Goal: Task Accomplishment & Management: Manage account settings

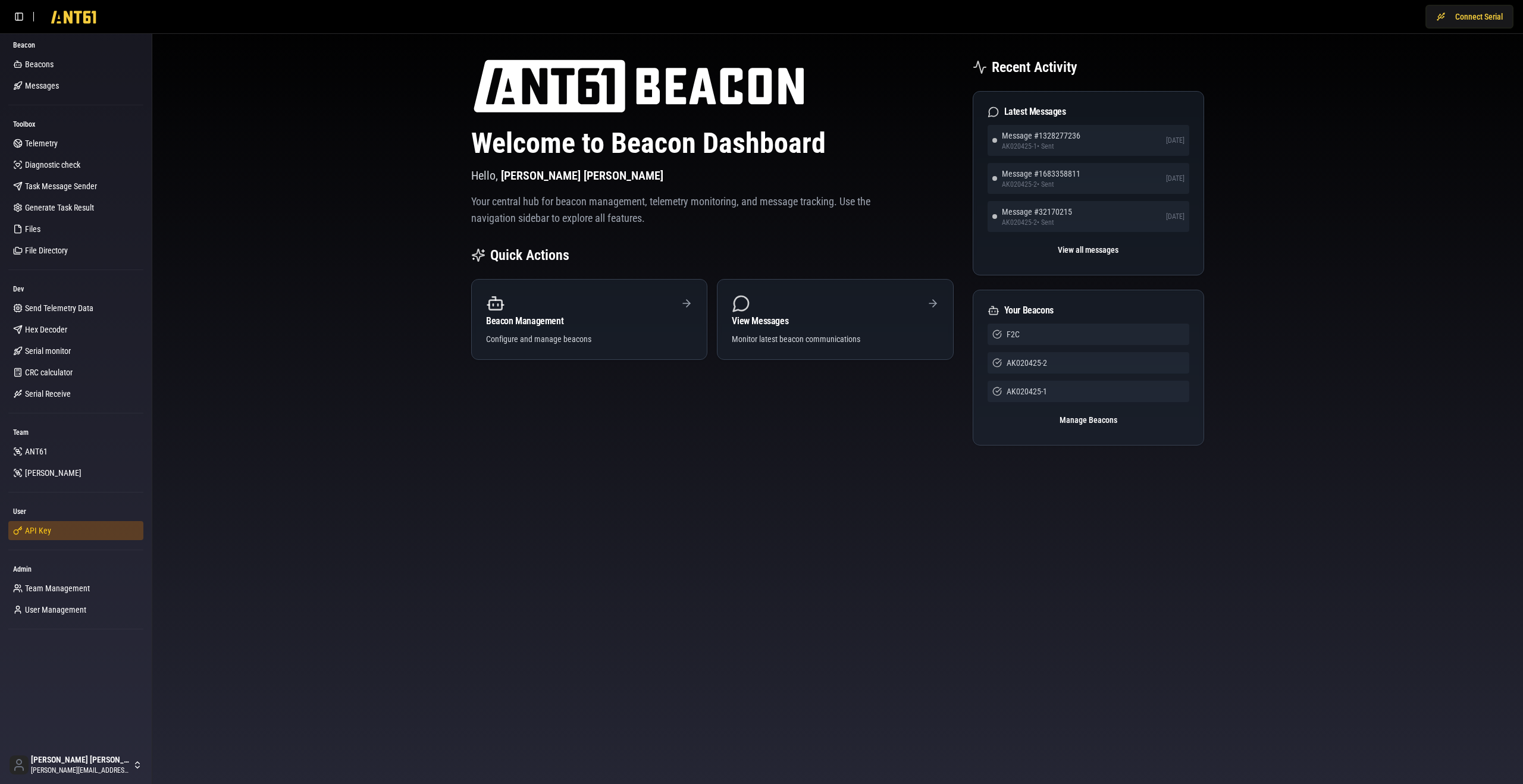
click at [59, 524] on link "API Key" at bounding box center [76, 530] width 135 height 19
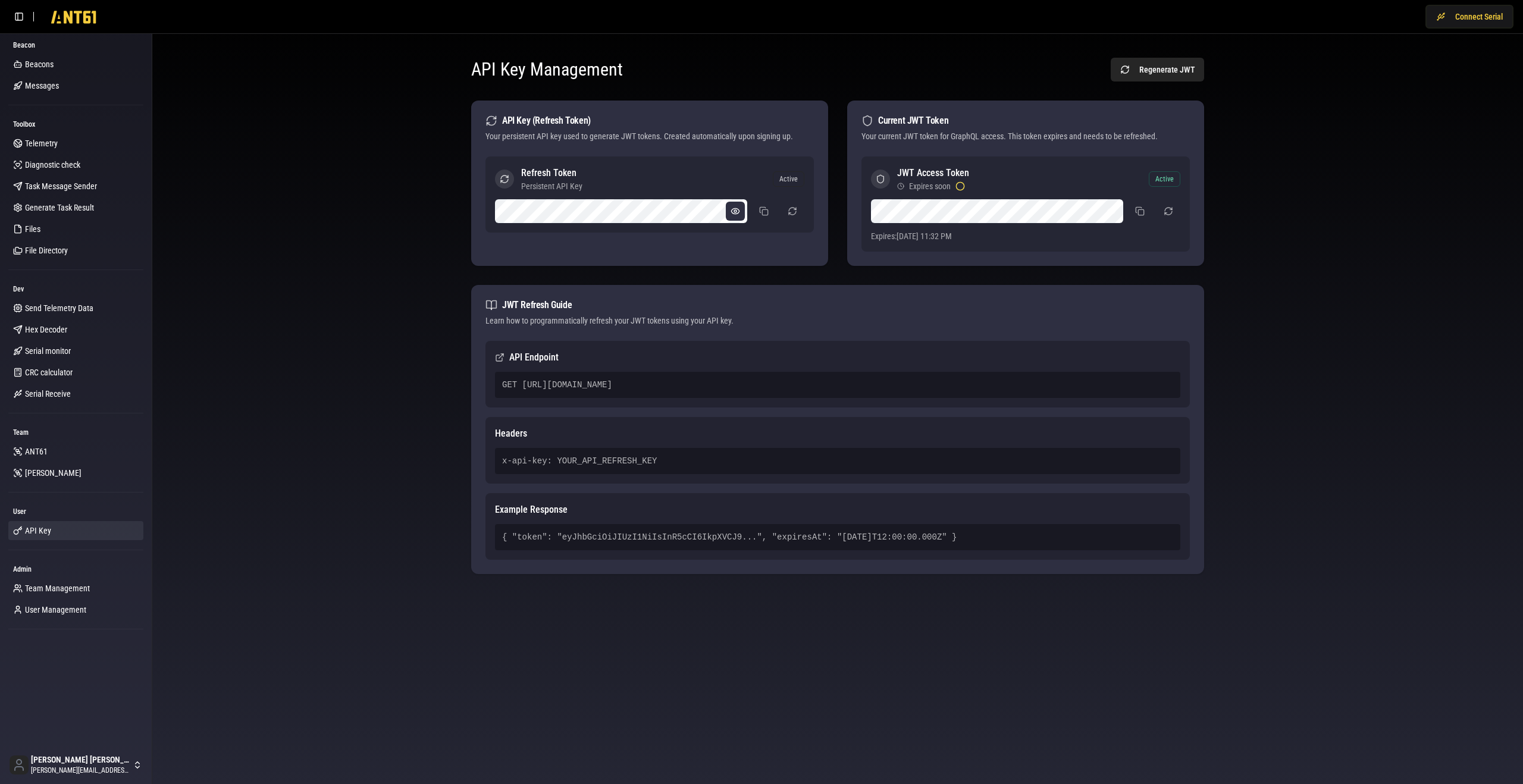
click at [733, 210] on button at bounding box center [735, 211] width 19 height 19
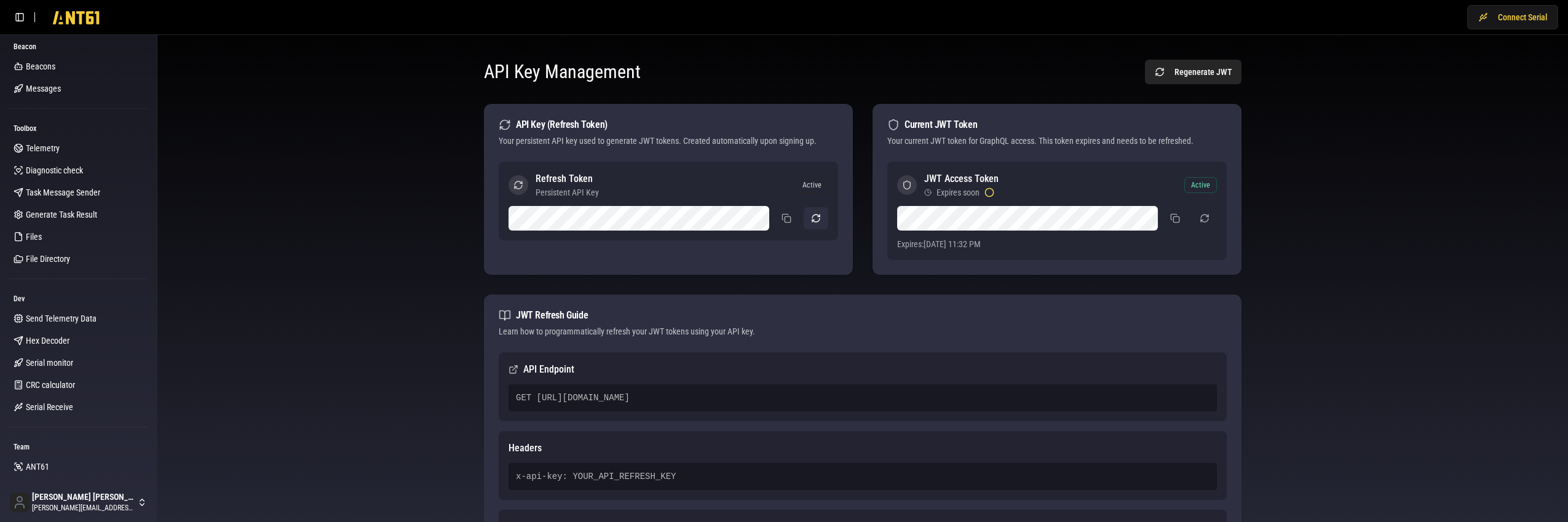
click at [817, 219] on button "button" at bounding box center [816, 218] width 25 height 22
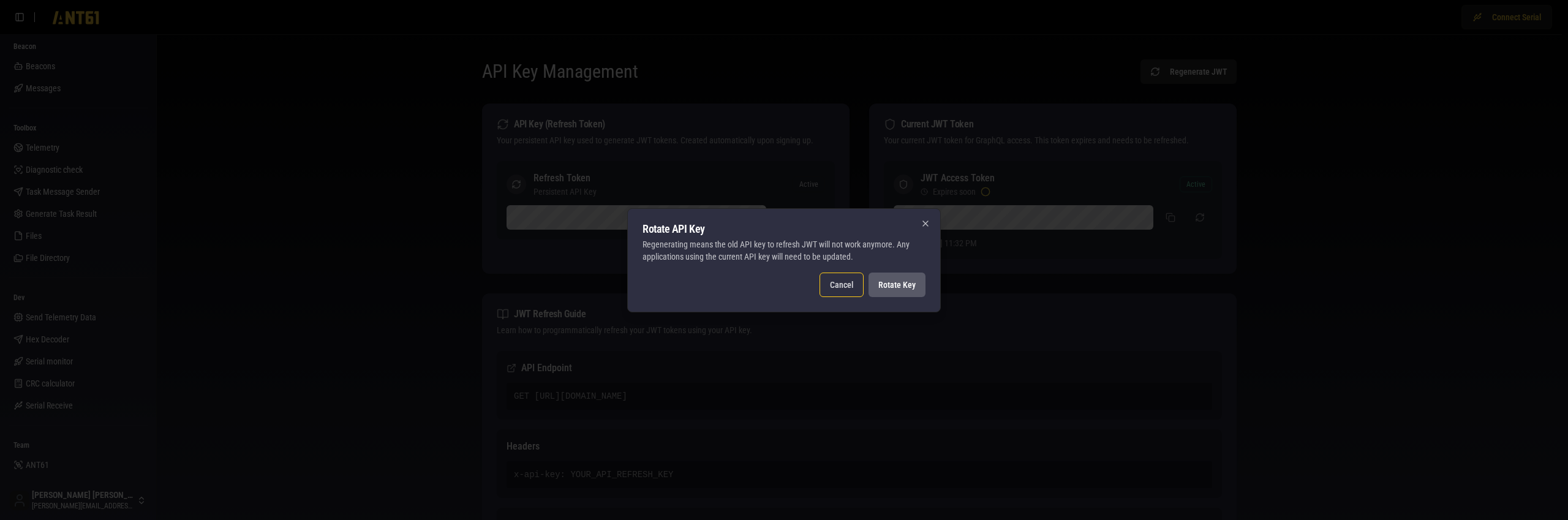
click at [894, 283] on button "Rotate Key" at bounding box center [897, 285] width 57 height 25
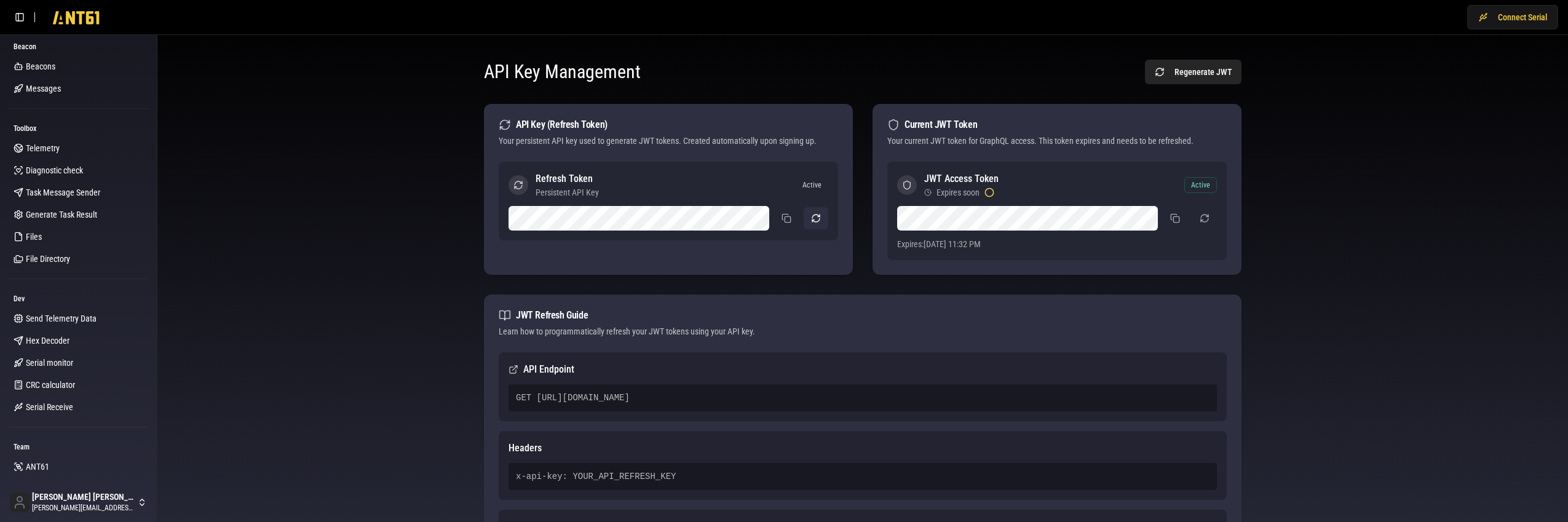
click at [816, 220] on button "button" at bounding box center [816, 218] width 25 height 22
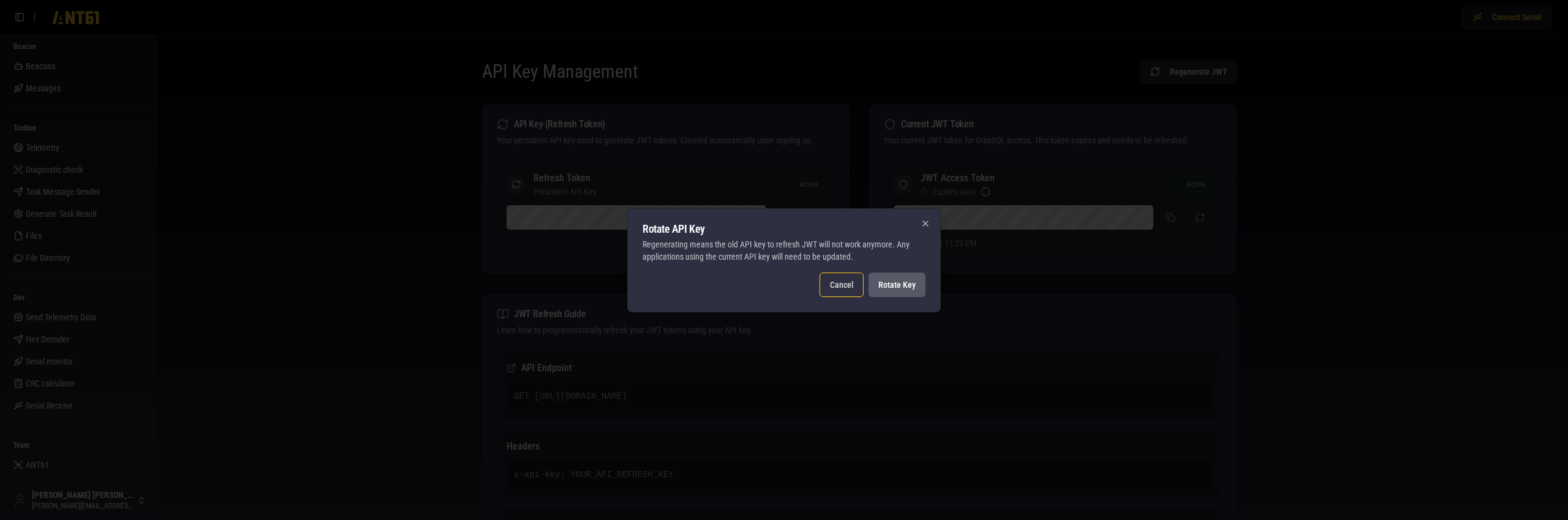
click at [903, 289] on button "Rotate Key" at bounding box center [897, 285] width 57 height 25
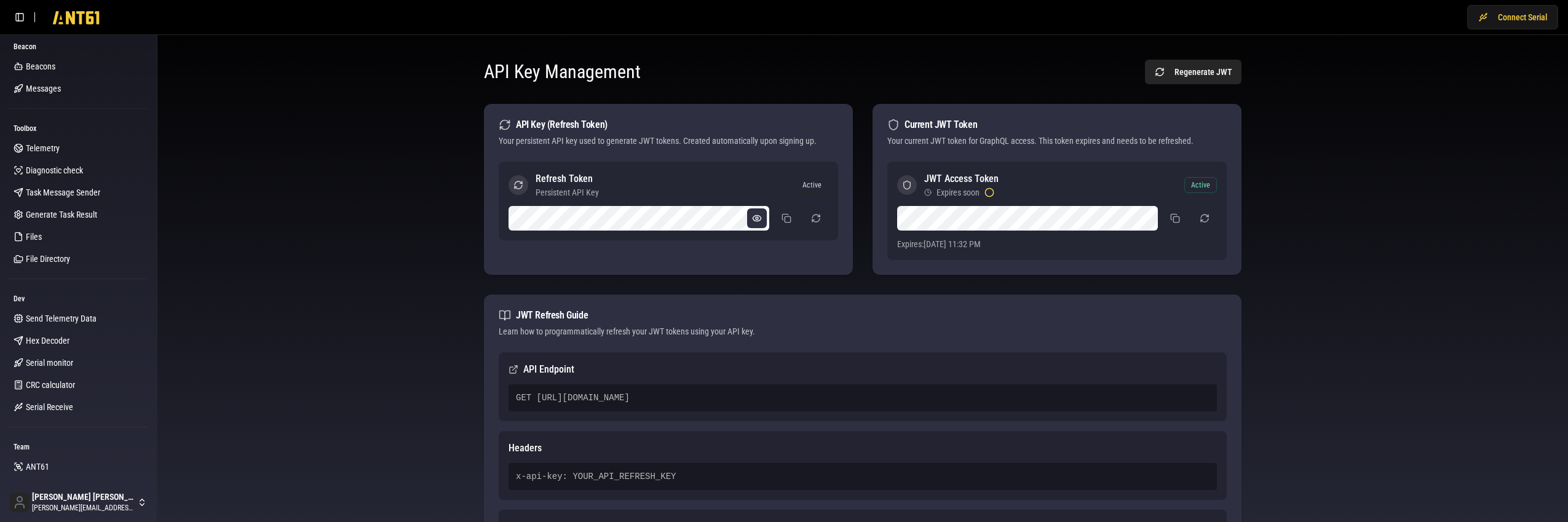
click at [755, 217] on button at bounding box center [757, 219] width 20 height 20
click at [813, 220] on button "button" at bounding box center [816, 218] width 25 height 22
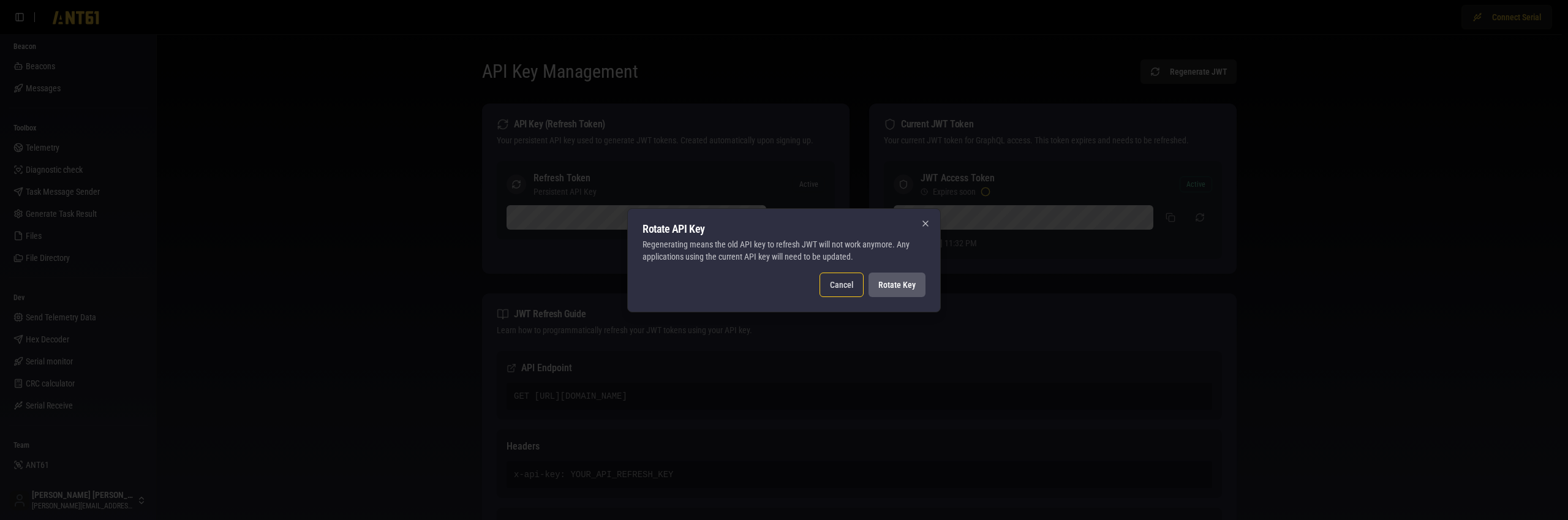
click at [894, 285] on button "Rotate Key" at bounding box center [897, 285] width 57 height 25
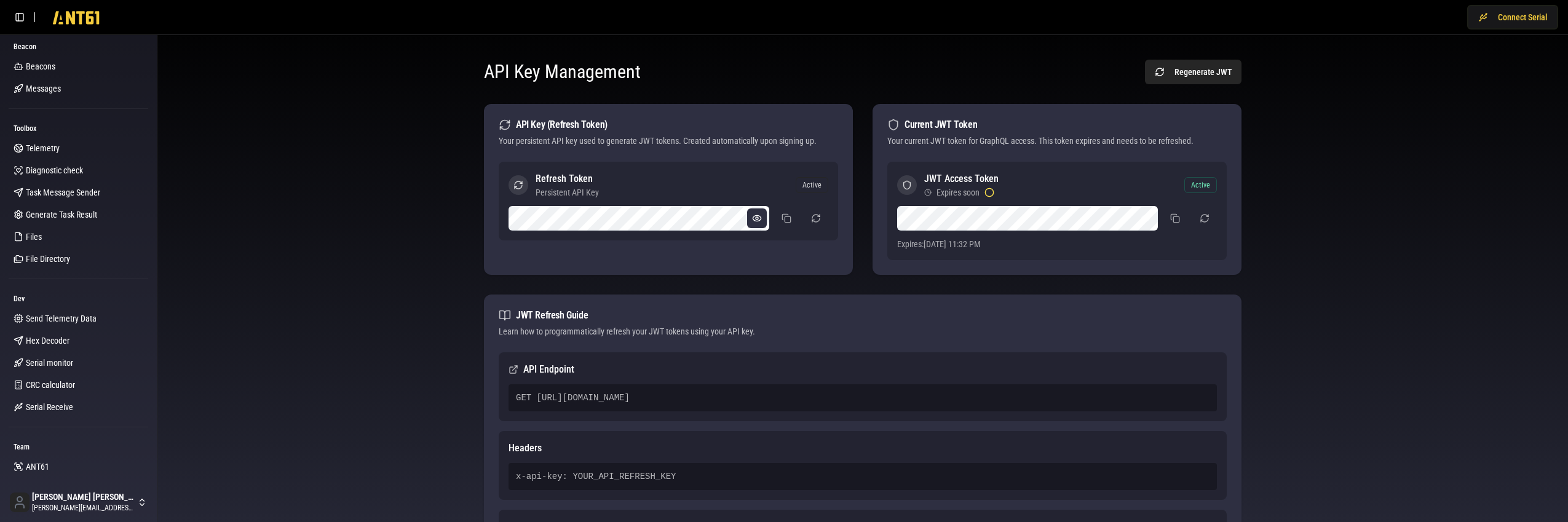
click at [752, 219] on button at bounding box center [757, 219] width 20 height 20
click at [813, 219] on button "button" at bounding box center [816, 218] width 25 height 22
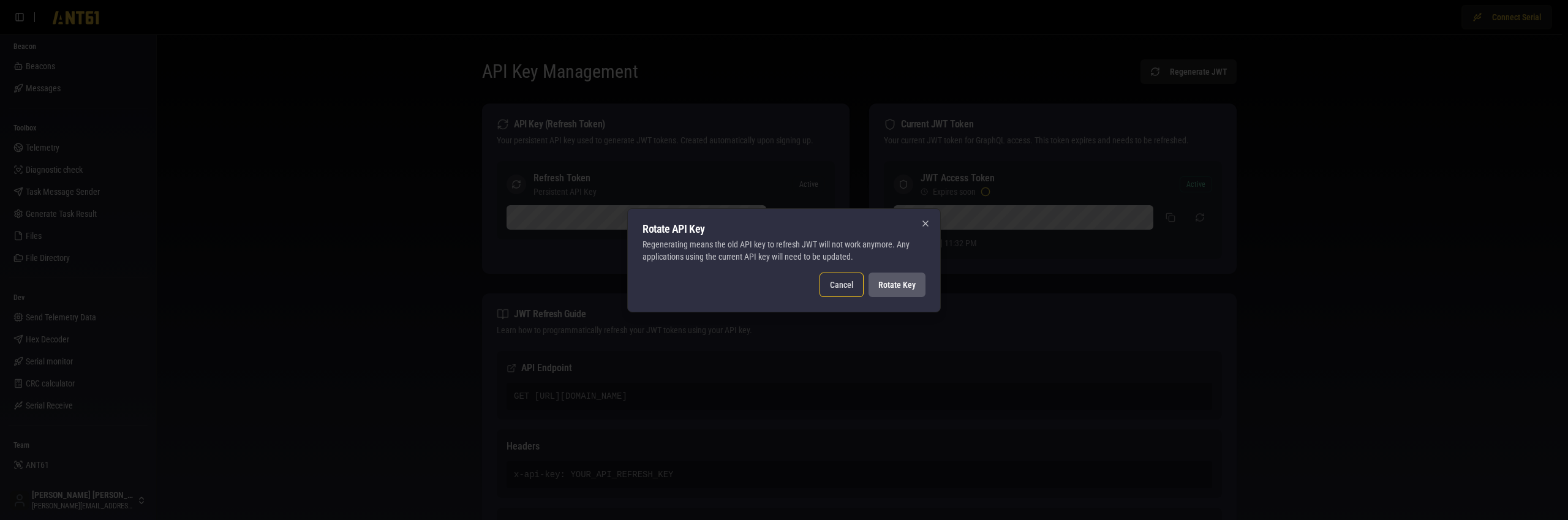
click at [891, 287] on button "Rotate Key" at bounding box center [897, 285] width 57 height 25
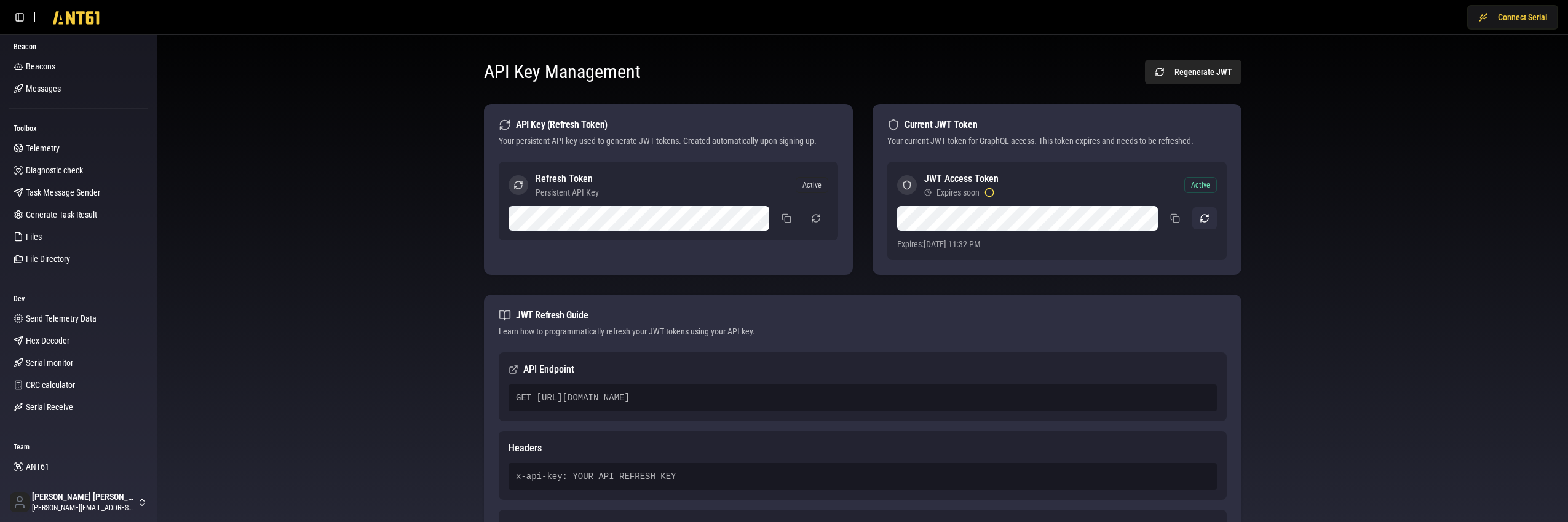
click at [1205, 220] on button "button" at bounding box center [1205, 218] width 25 height 22
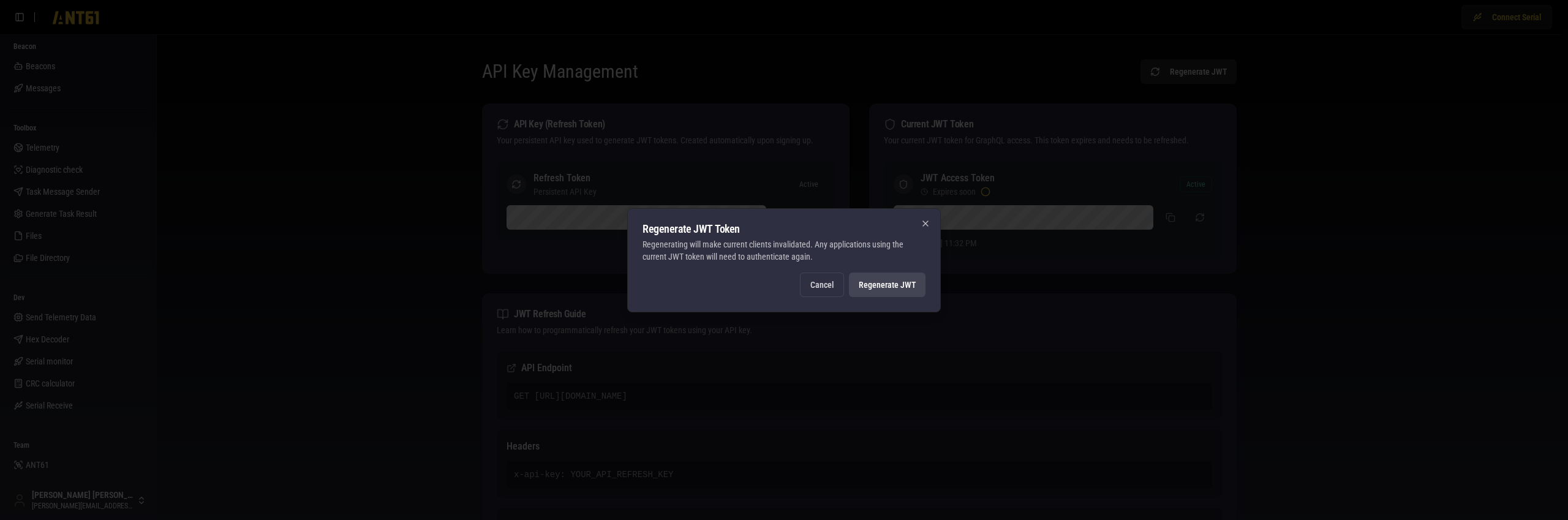
click at [1131, 229] on div at bounding box center [784, 260] width 1568 height 520
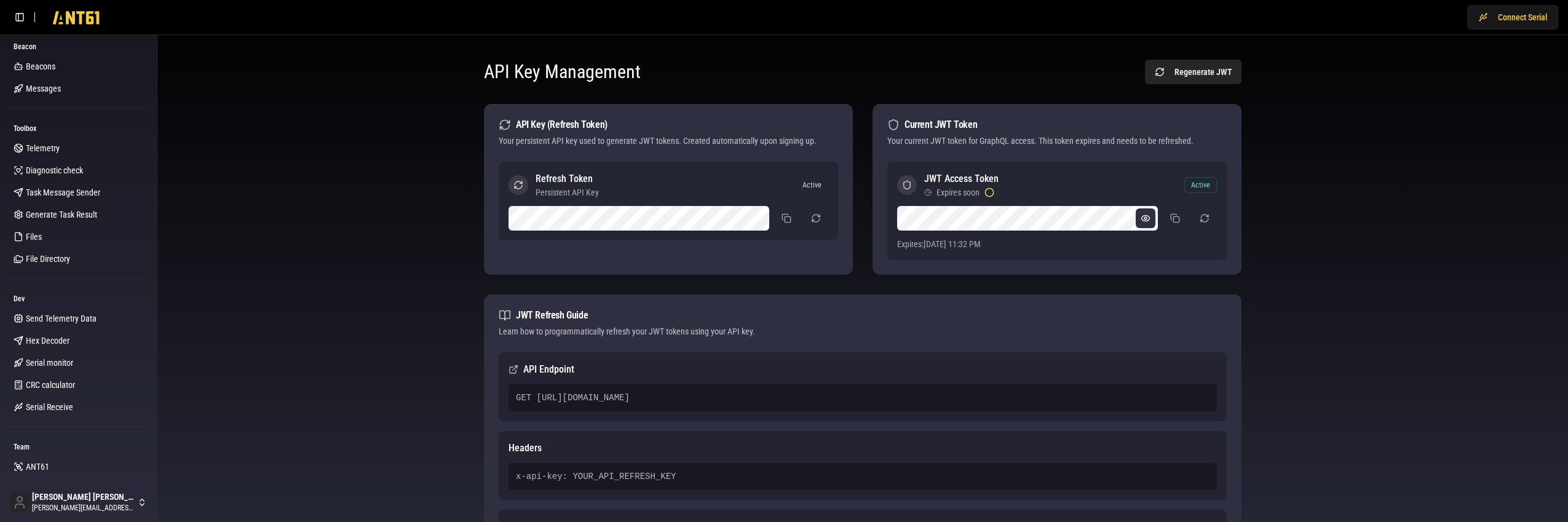
click at [1147, 220] on button at bounding box center [1145, 219] width 20 height 20
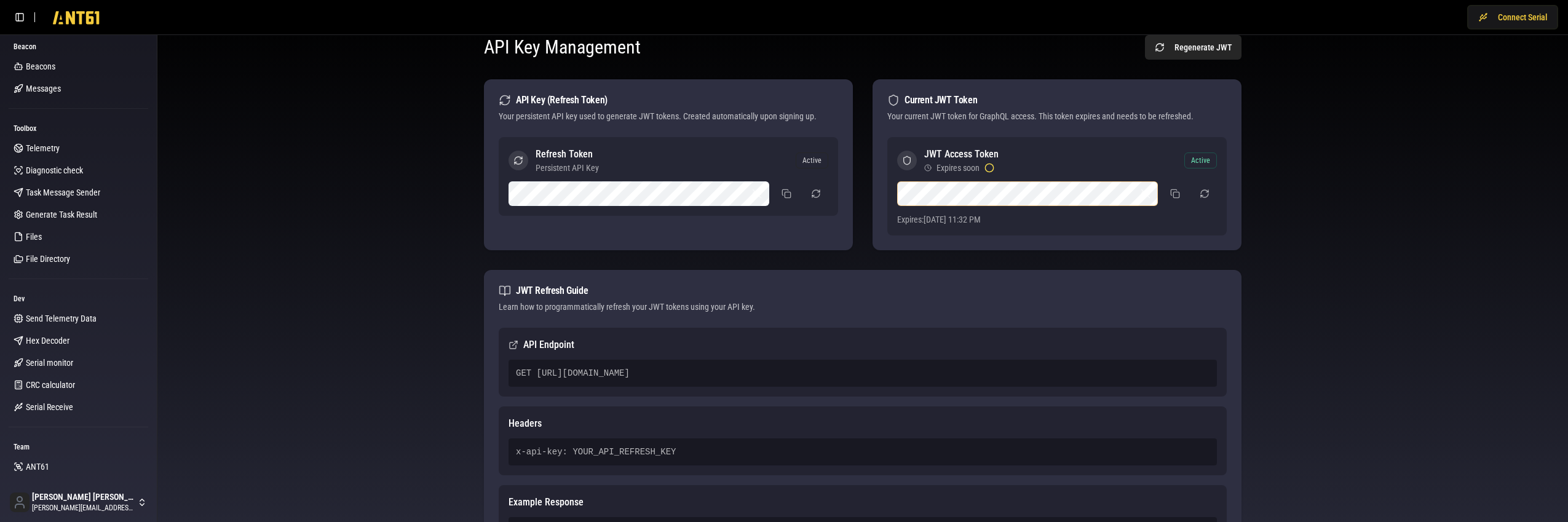
click at [871, 205] on div "API Key (Refresh Token) Your persistent API key used to generate JWT tokens. Cr…" at bounding box center [862, 165] width 757 height 171
click at [1203, 192] on button "button" at bounding box center [1205, 194] width 25 height 22
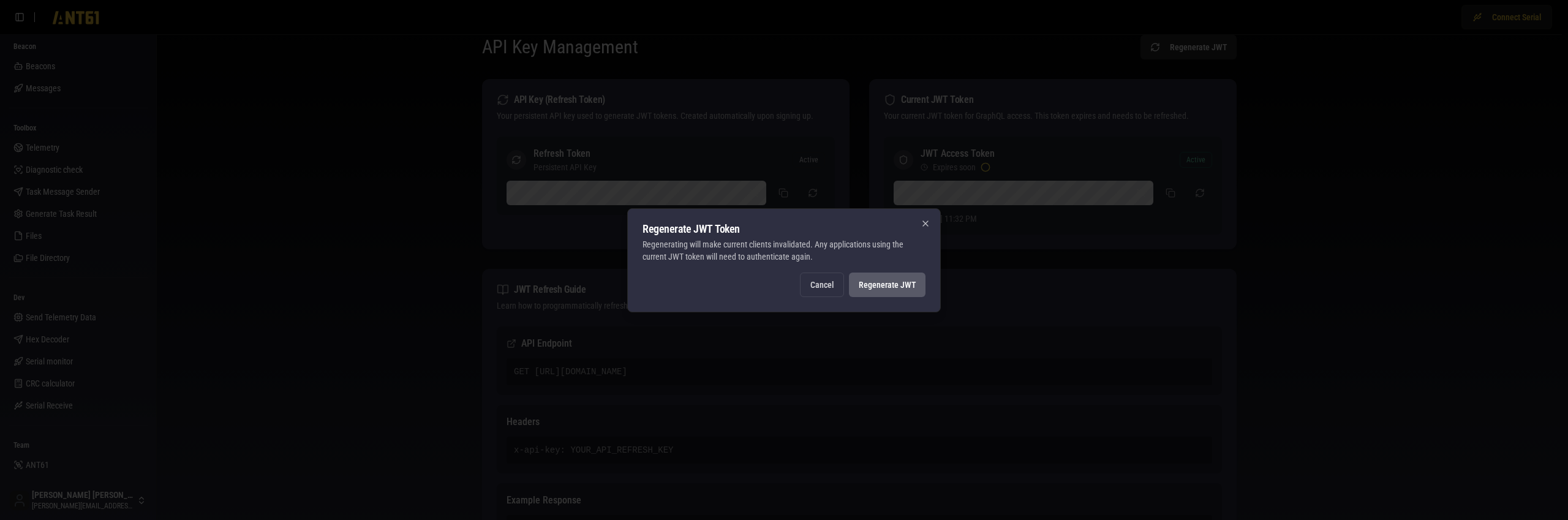
click at [869, 285] on button "Regenerate JWT" at bounding box center [887, 285] width 76 height 25
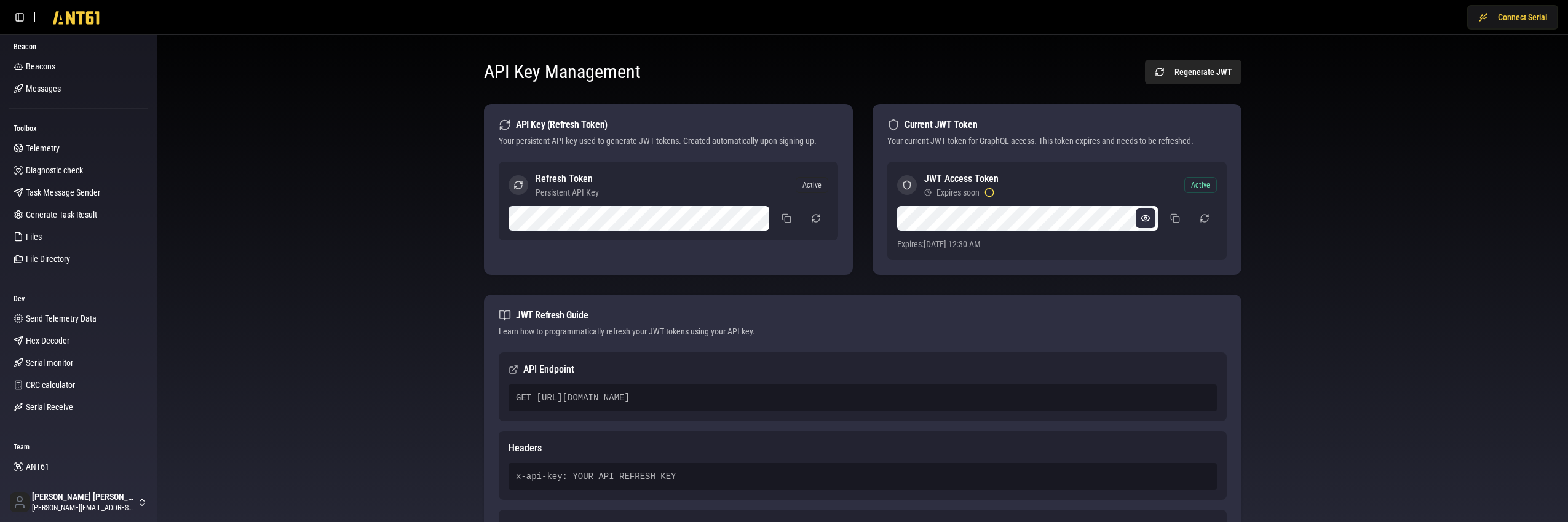
click at [1141, 219] on button at bounding box center [1145, 219] width 20 height 20
click at [1176, 219] on button at bounding box center [1176, 218] width 25 height 22
click at [1206, 215] on button "button" at bounding box center [1205, 218] width 25 height 22
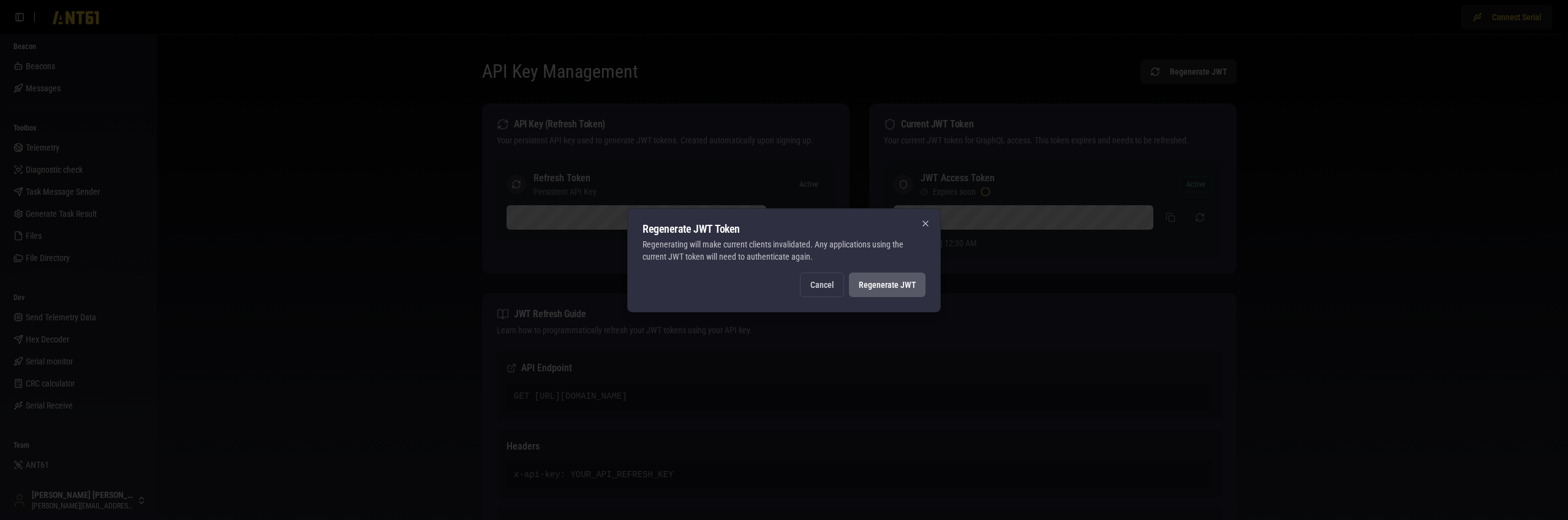
click at [903, 288] on button "Regenerate JWT" at bounding box center [887, 285] width 76 height 25
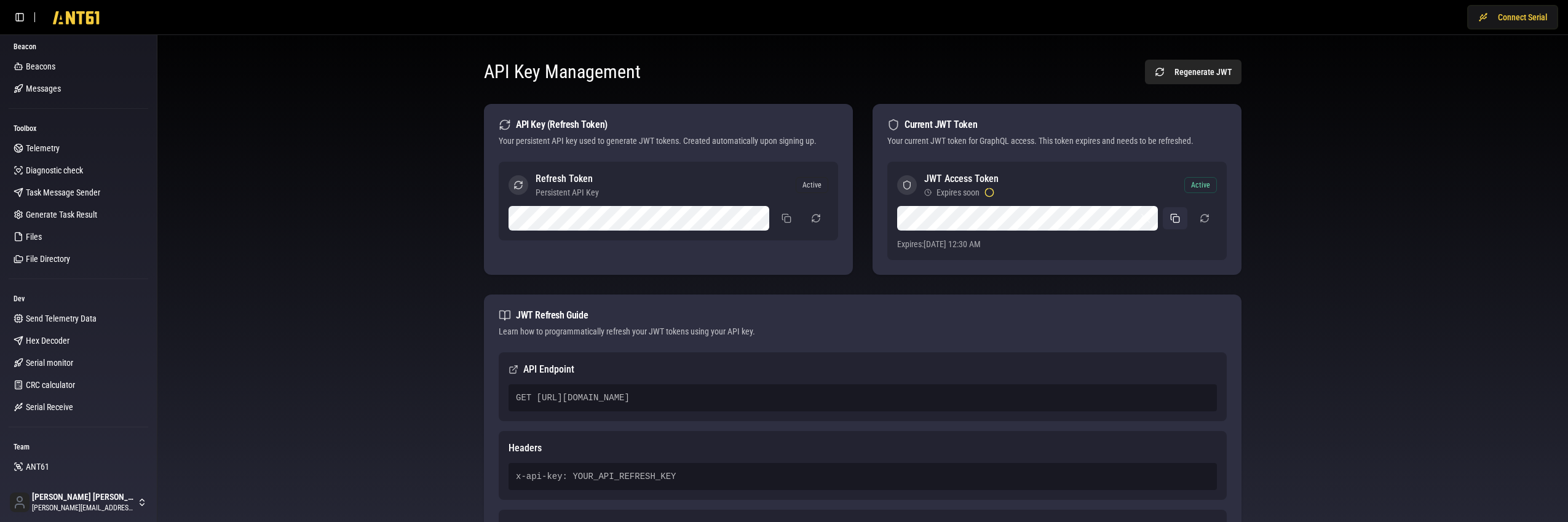
click at [1167, 219] on button at bounding box center [1176, 218] width 25 height 22
click at [1096, 317] on div "JWT Refresh Guide" at bounding box center [862, 316] width 728 height 12
click at [758, 215] on button at bounding box center [757, 219] width 20 height 20
click at [789, 221] on button at bounding box center [787, 218] width 25 height 22
click at [783, 219] on button at bounding box center [787, 218] width 25 height 22
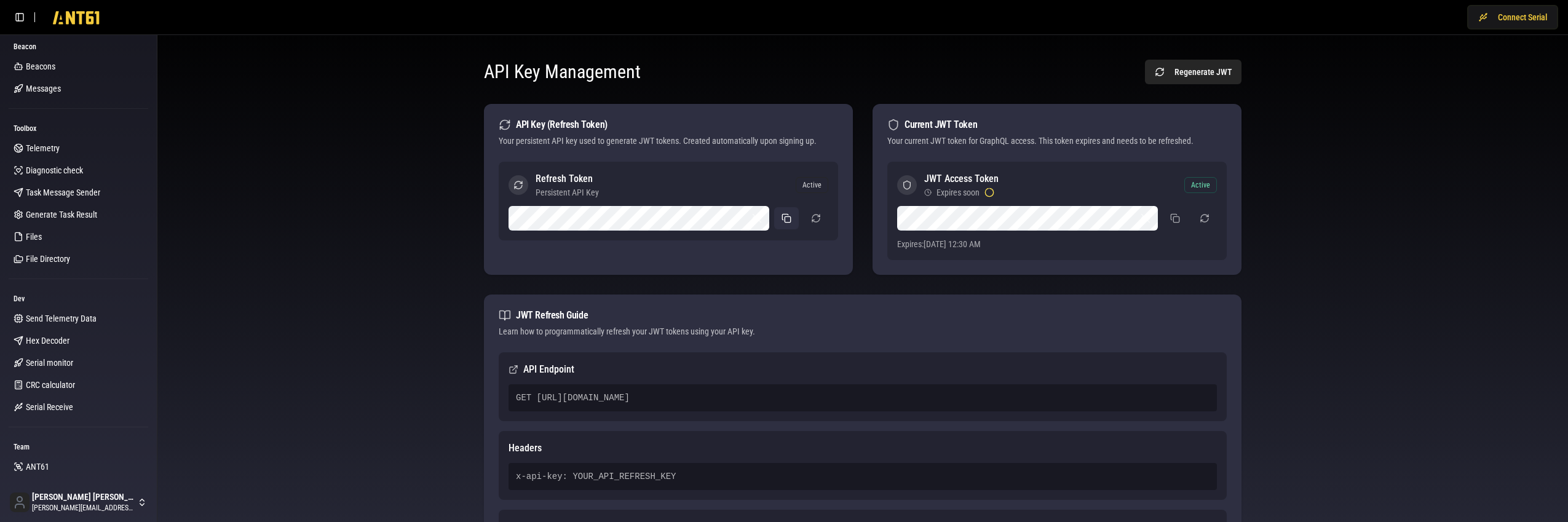
click at [785, 217] on button at bounding box center [787, 218] width 25 height 22
click at [865, 398] on div "GET [URL][DOMAIN_NAME]" at bounding box center [862, 398] width 708 height 27
click at [779, 219] on button at bounding box center [787, 218] width 25 height 22
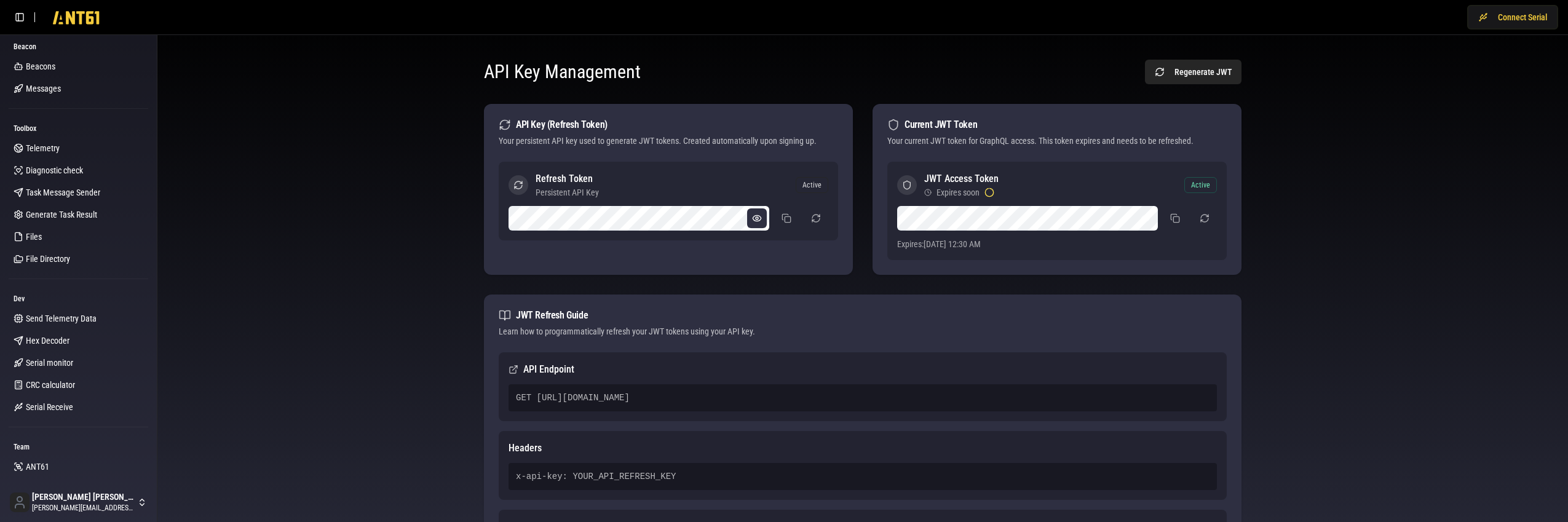
click at [752, 219] on button at bounding box center [757, 219] width 20 height 20
click at [751, 218] on button at bounding box center [757, 219] width 20 height 20
click at [787, 218] on button at bounding box center [787, 218] width 25 height 22
click at [756, 218] on button at bounding box center [757, 219] width 20 height 20
click at [757, 224] on button at bounding box center [757, 219] width 20 height 20
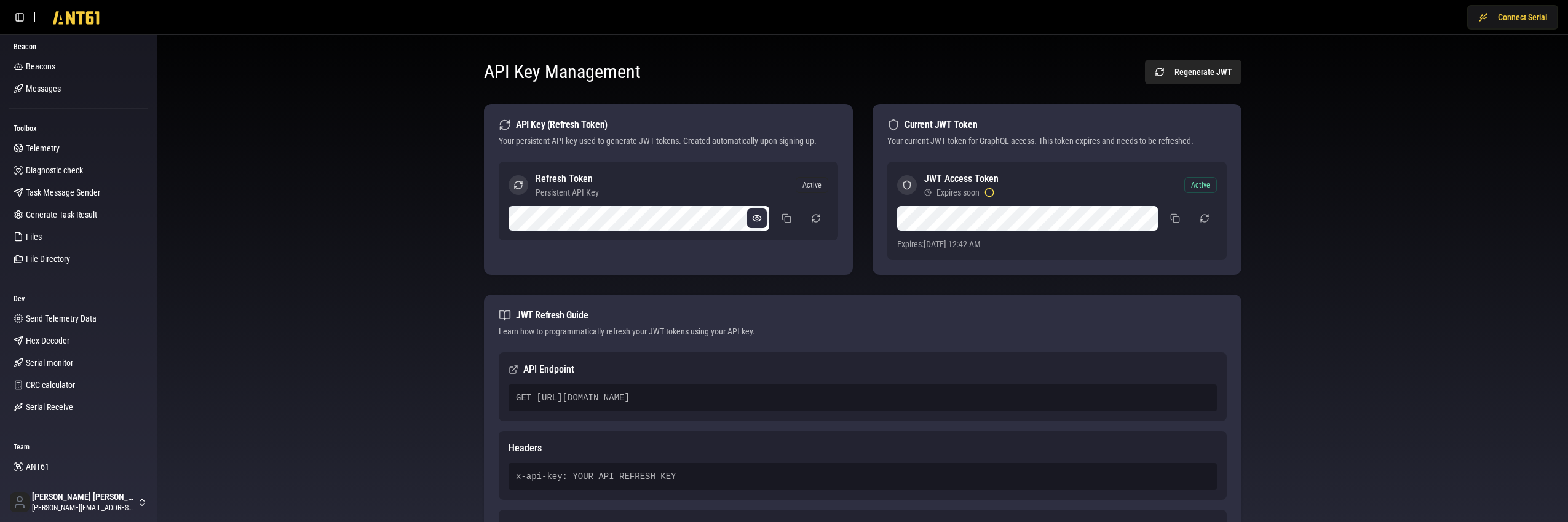
click at [761, 218] on button at bounding box center [757, 219] width 20 height 20
click at [757, 221] on button at bounding box center [757, 219] width 20 height 20
click at [755, 216] on button at bounding box center [757, 219] width 20 height 20
click at [785, 217] on button at bounding box center [787, 218] width 25 height 22
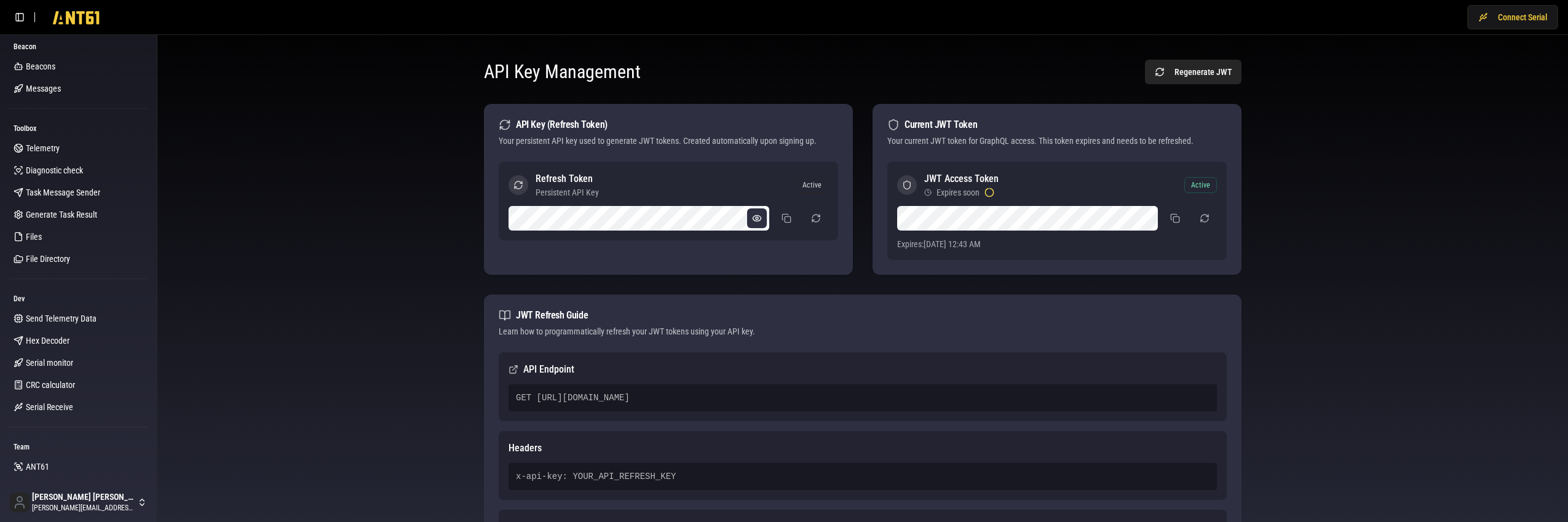
click at [752, 220] on button at bounding box center [757, 219] width 20 height 20
click at [1147, 220] on button at bounding box center [1145, 219] width 20 height 20
click at [1205, 220] on button "button" at bounding box center [1205, 218] width 25 height 22
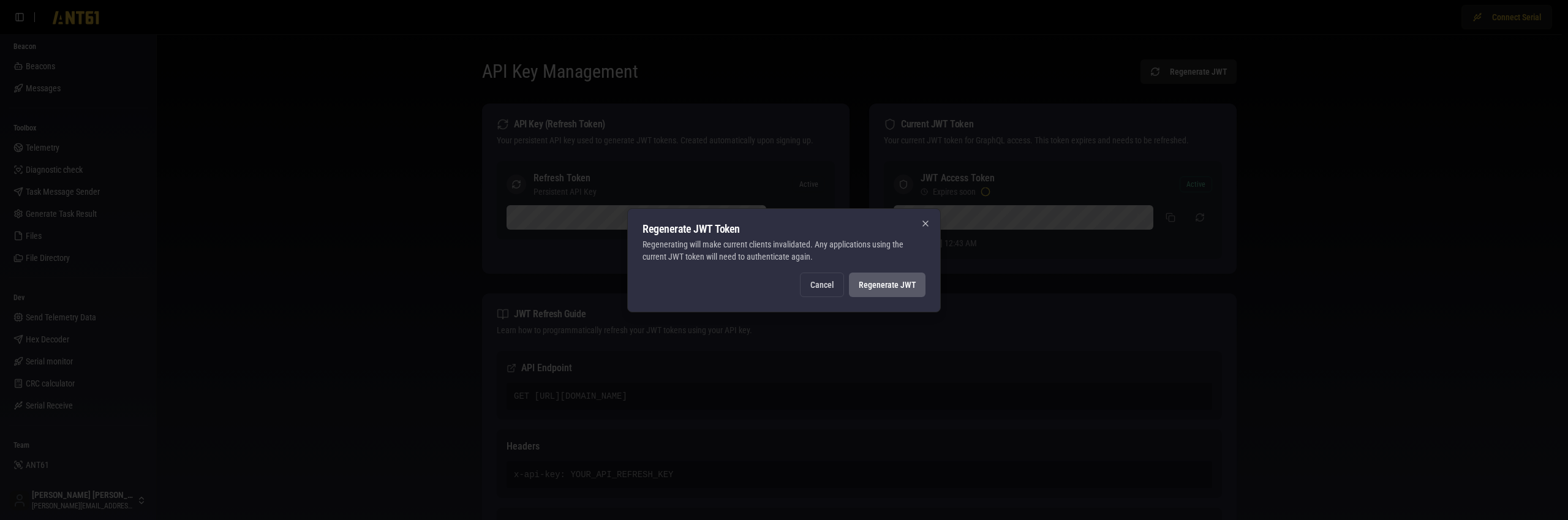
click at [900, 284] on button "Regenerate JWT" at bounding box center [887, 285] width 76 height 25
click at [910, 285] on button "Regenerate JWT" at bounding box center [887, 285] width 76 height 25
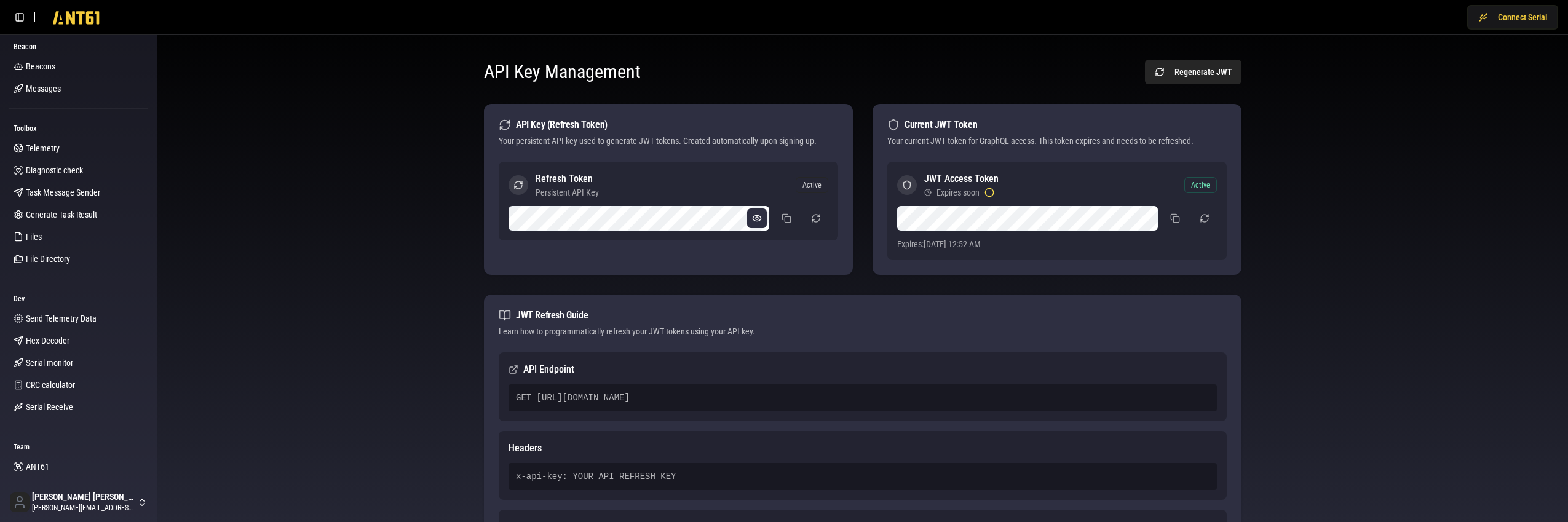
click at [765, 220] on button at bounding box center [757, 219] width 20 height 20
click at [1147, 220] on button at bounding box center [1145, 219] width 20 height 20
click at [1207, 218] on button "button" at bounding box center [1205, 218] width 25 height 22
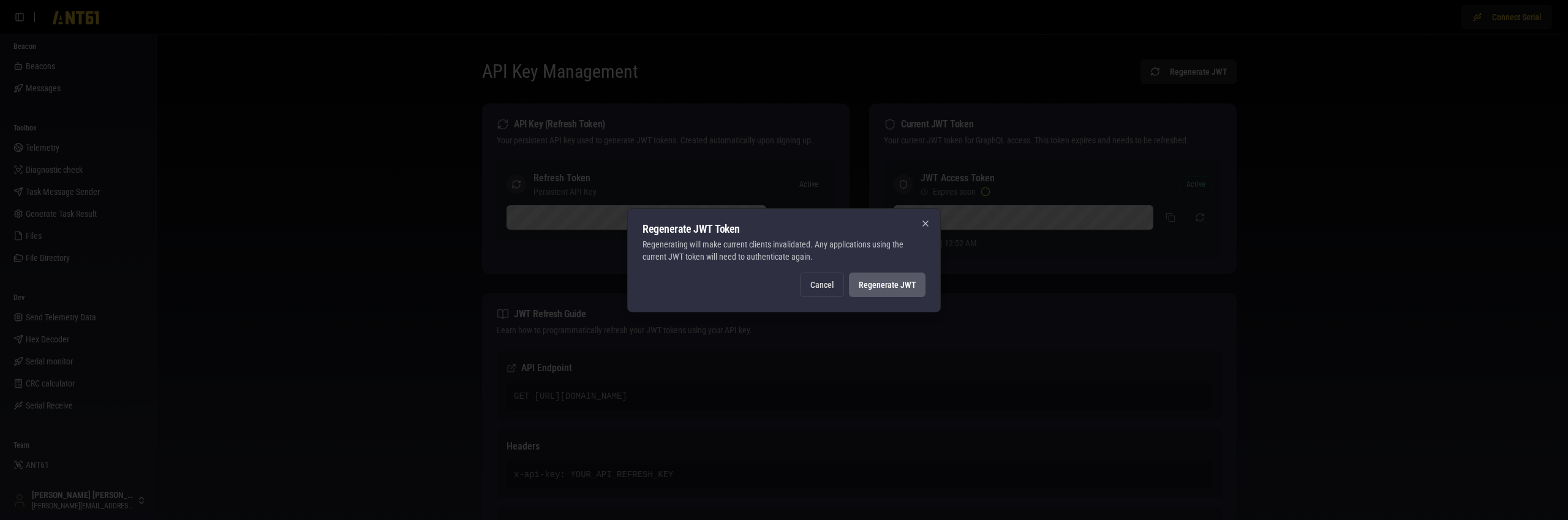
click at [906, 282] on button "Regenerate JWT" at bounding box center [887, 285] width 76 height 25
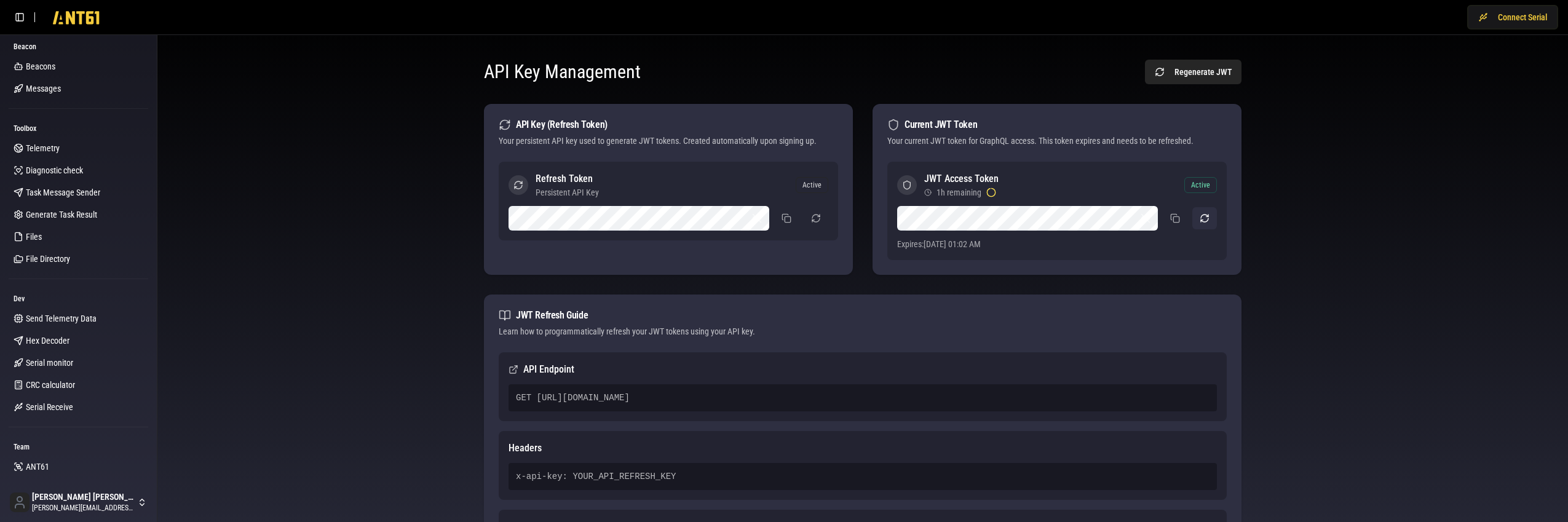
click at [1206, 222] on button "button" at bounding box center [1205, 218] width 25 height 22
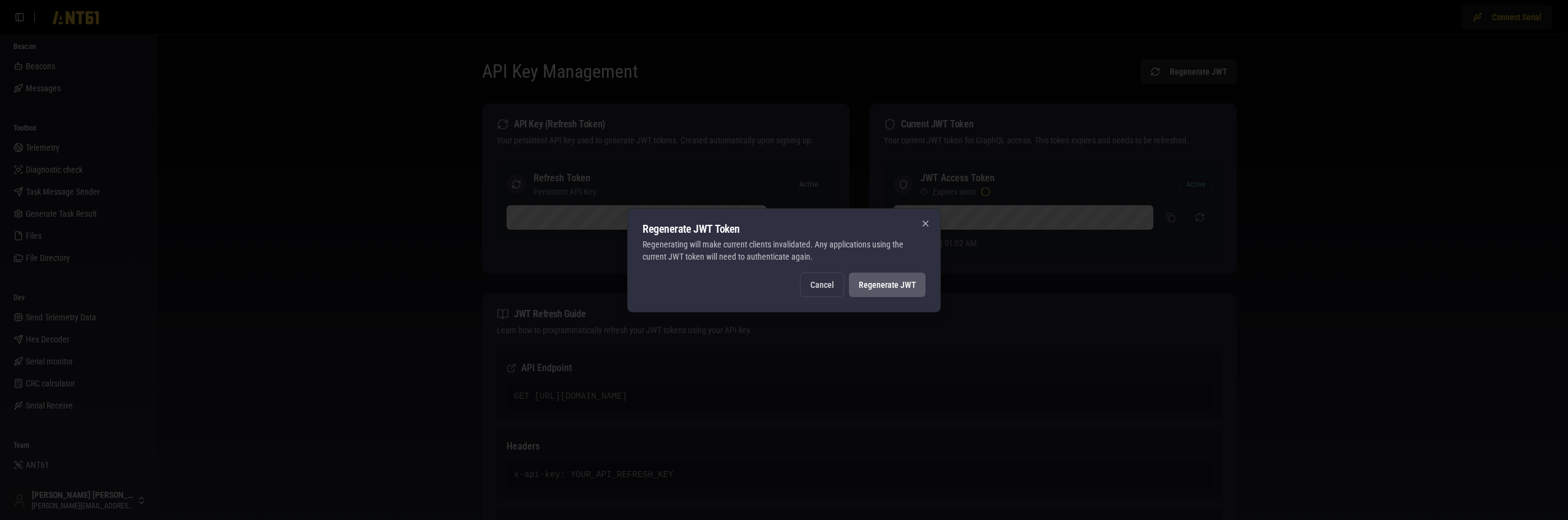
click at [898, 278] on button "Regenerate JWT" at bounding box center [887, 285] width 76 height 25
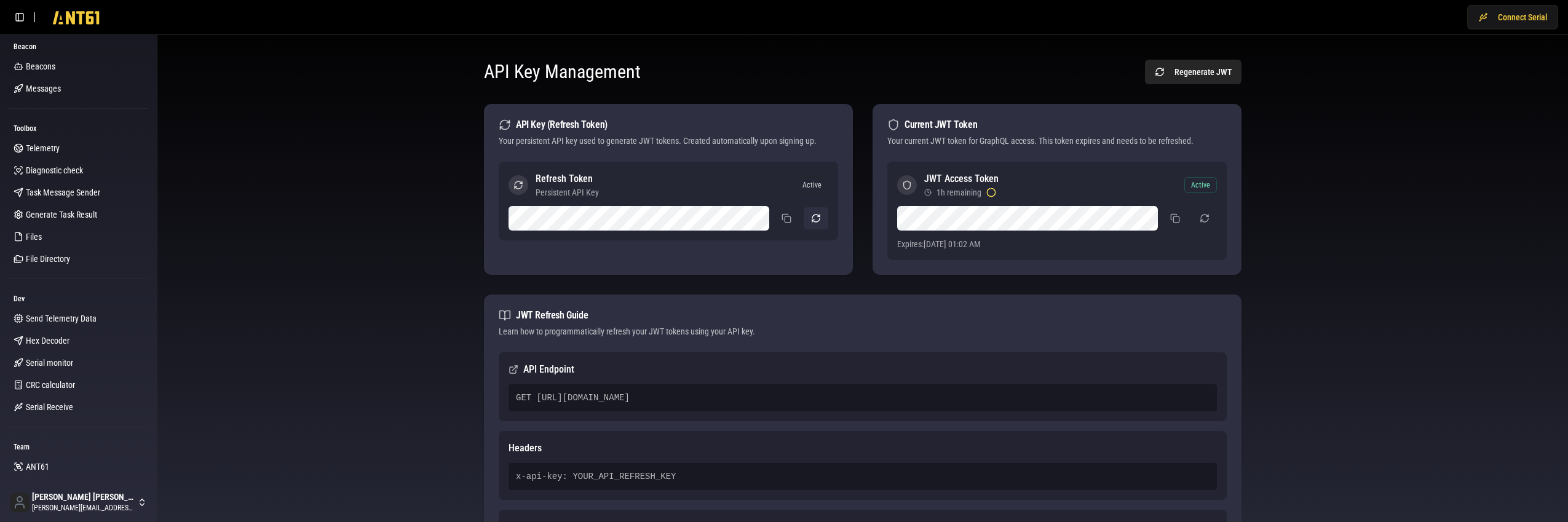
click at [815, 220] on button "button" at bounding box center [816, 218] width 25 height 22
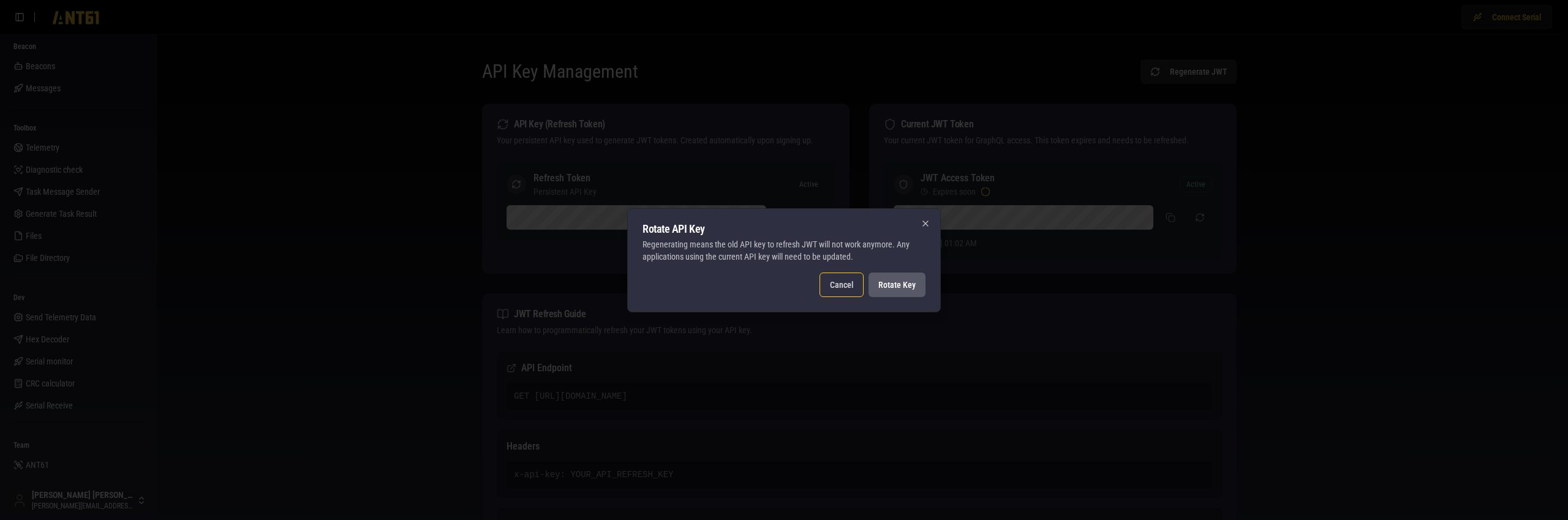
click at [894, 287] on button "Rotate Key" at bounding box center [897, 285] width 57 height 25
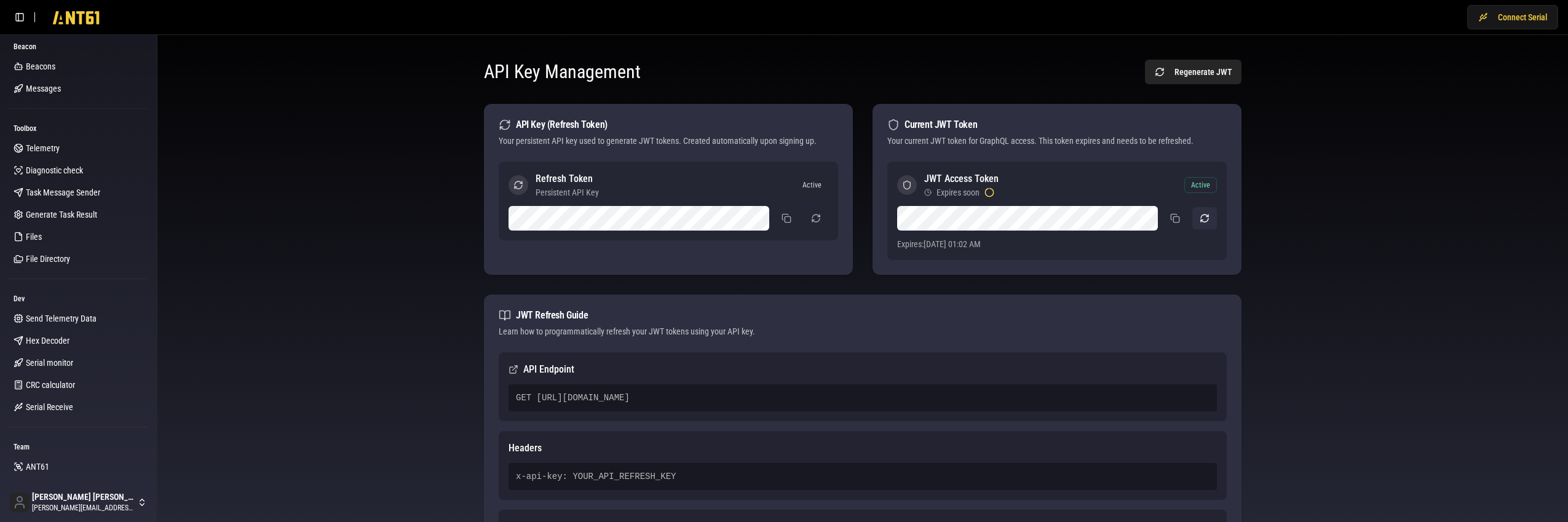
click at [1206, 217] on button "button" at bounding box center [1205, 218] width 25 height 22
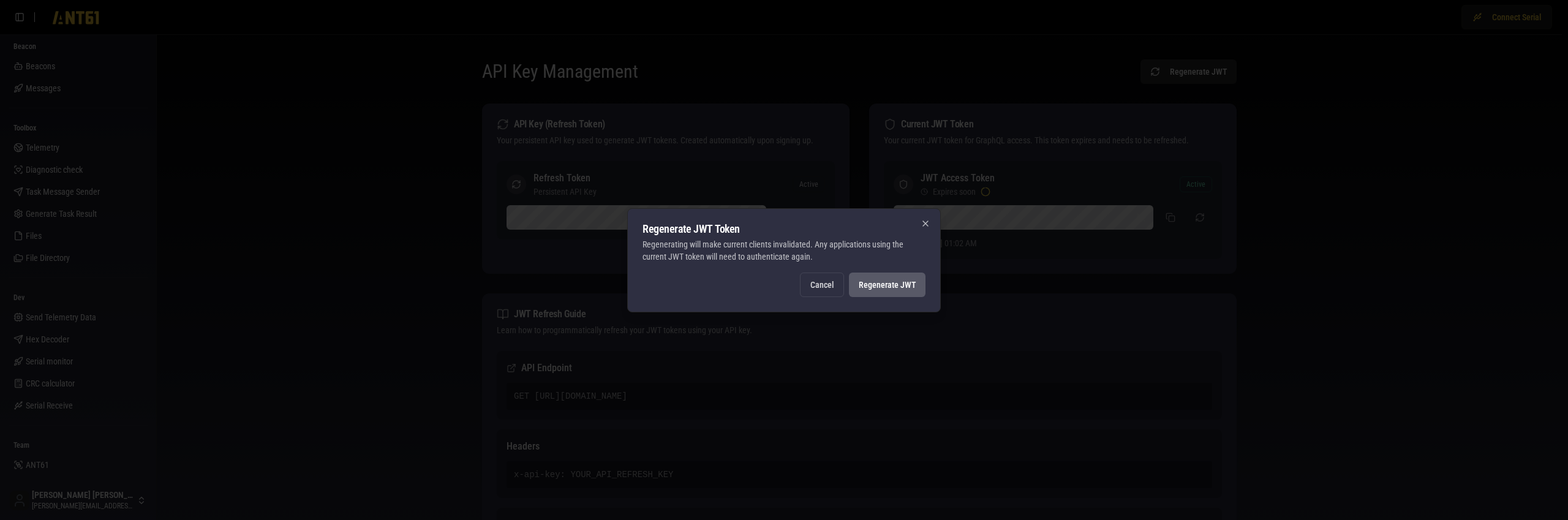
click at [890, 286] on button "Regenerate JWT" at bounding box center [887, 285] width 76 height 25
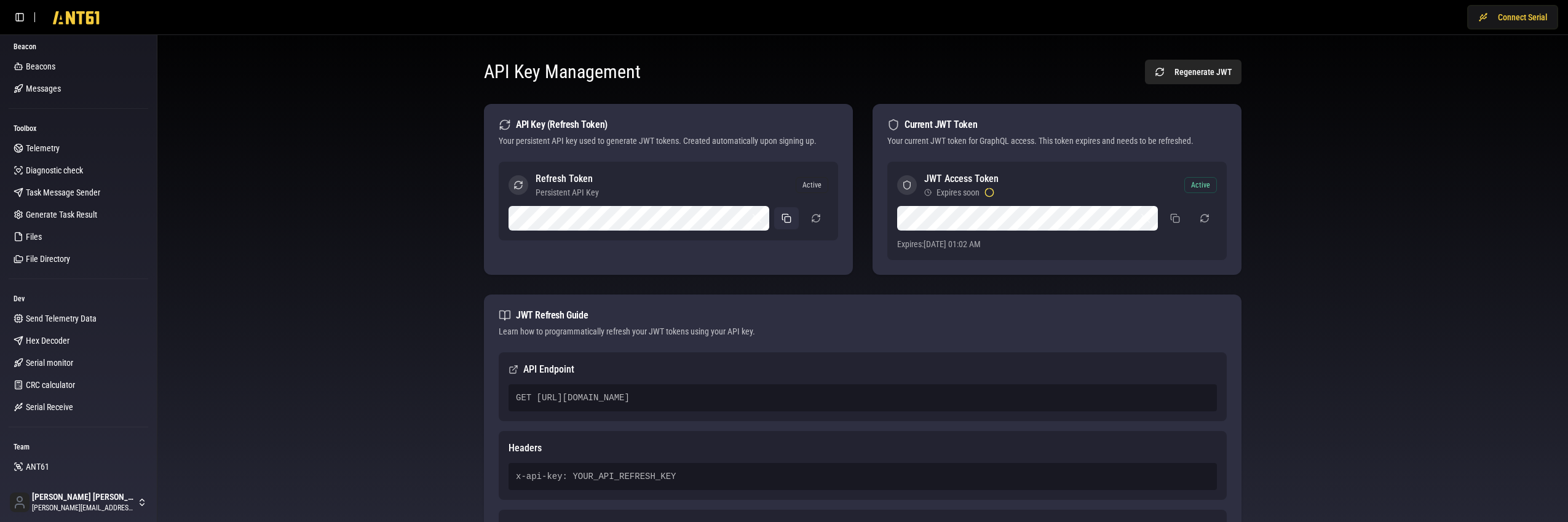
click at [780, 220] on button at bounding box center [787, 218] width 25 height 22
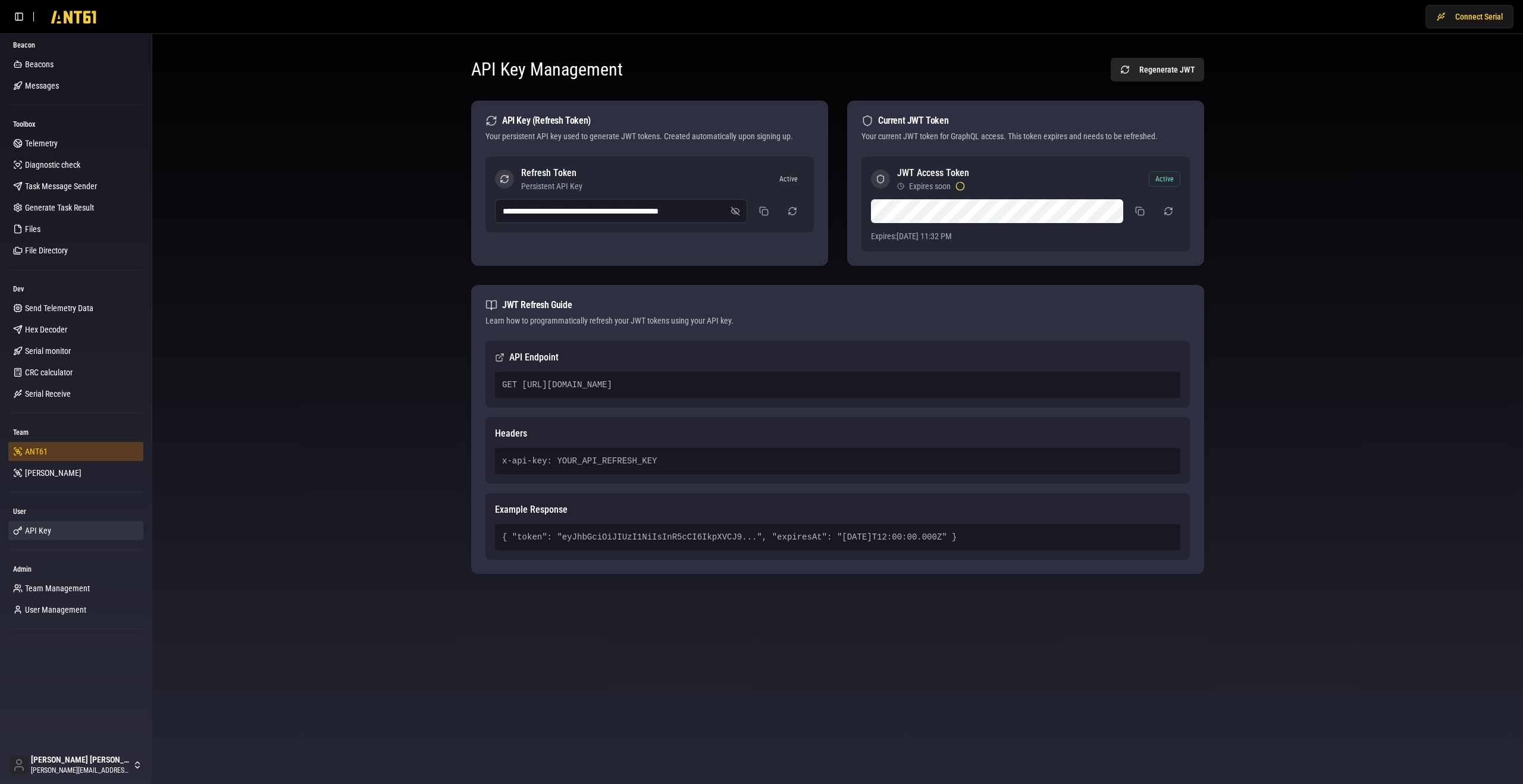
click at [60, 455] on link "ANT61" at bounding box center [76, 451] width 135 height 19
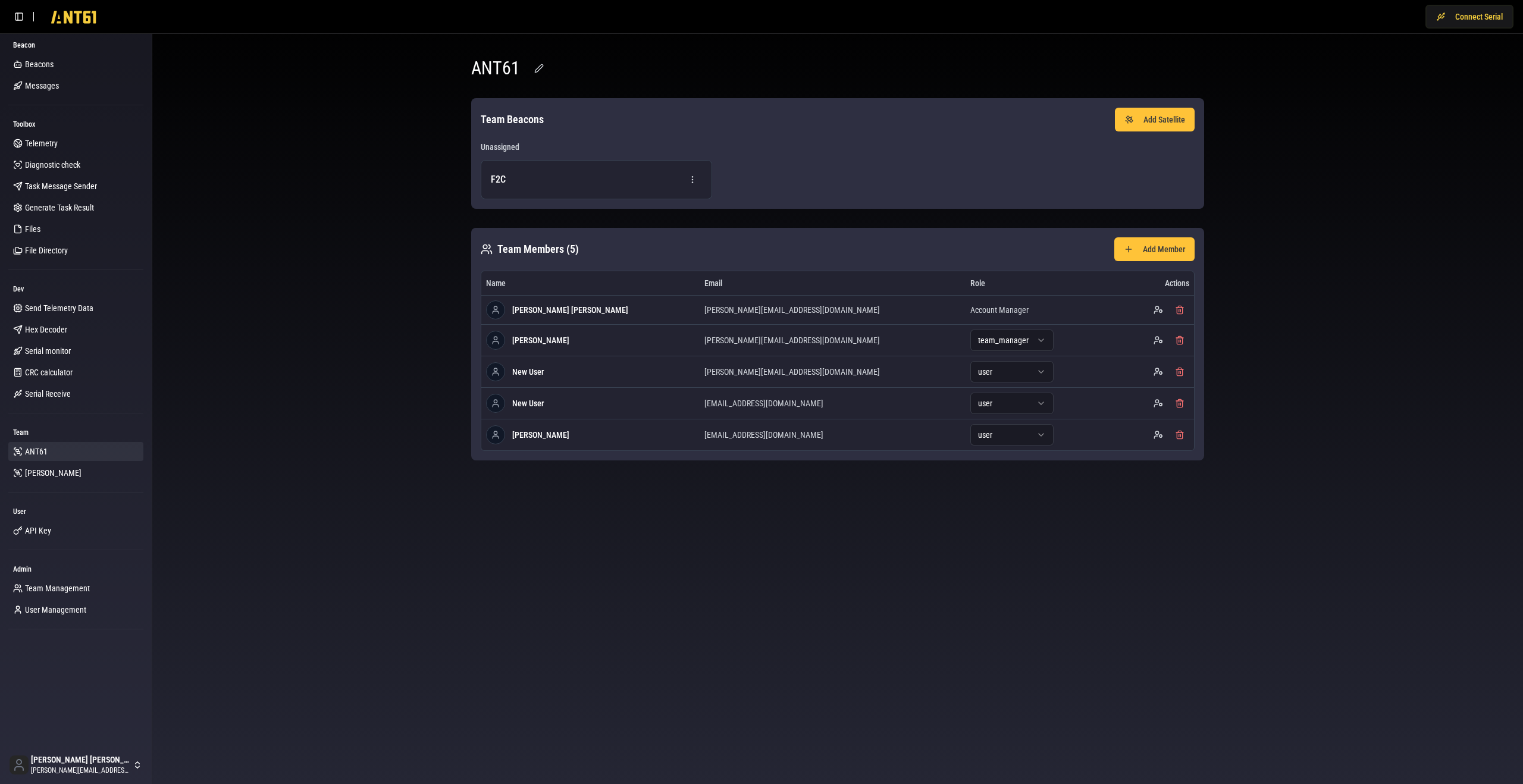
click at [60, 472] on link "[PERSON_NAME]" at bounding box center [76, 473] width 135 height 19
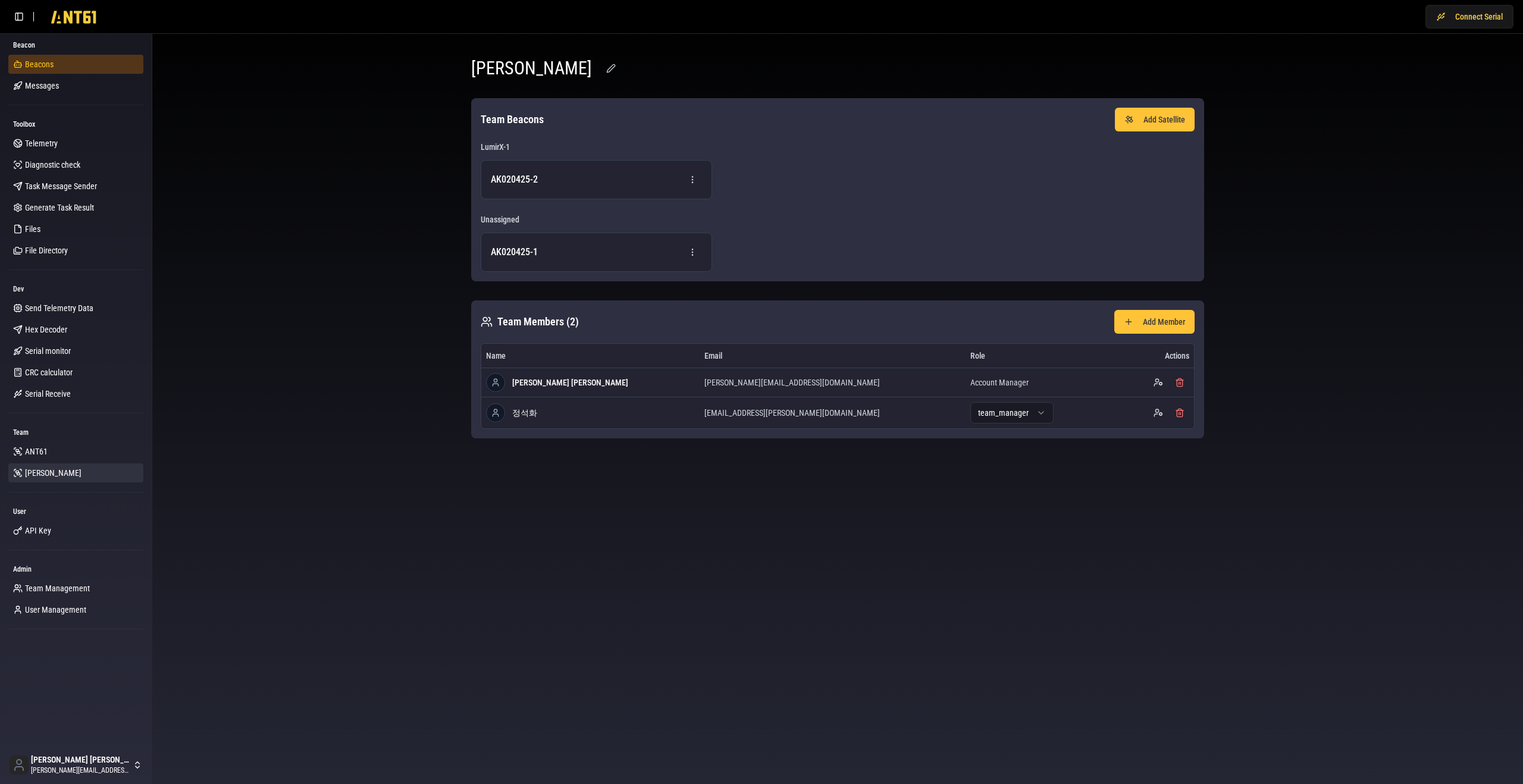
click at [57, 60] on link "Beacons" at bounding box center [76, 64] width 135 height 19
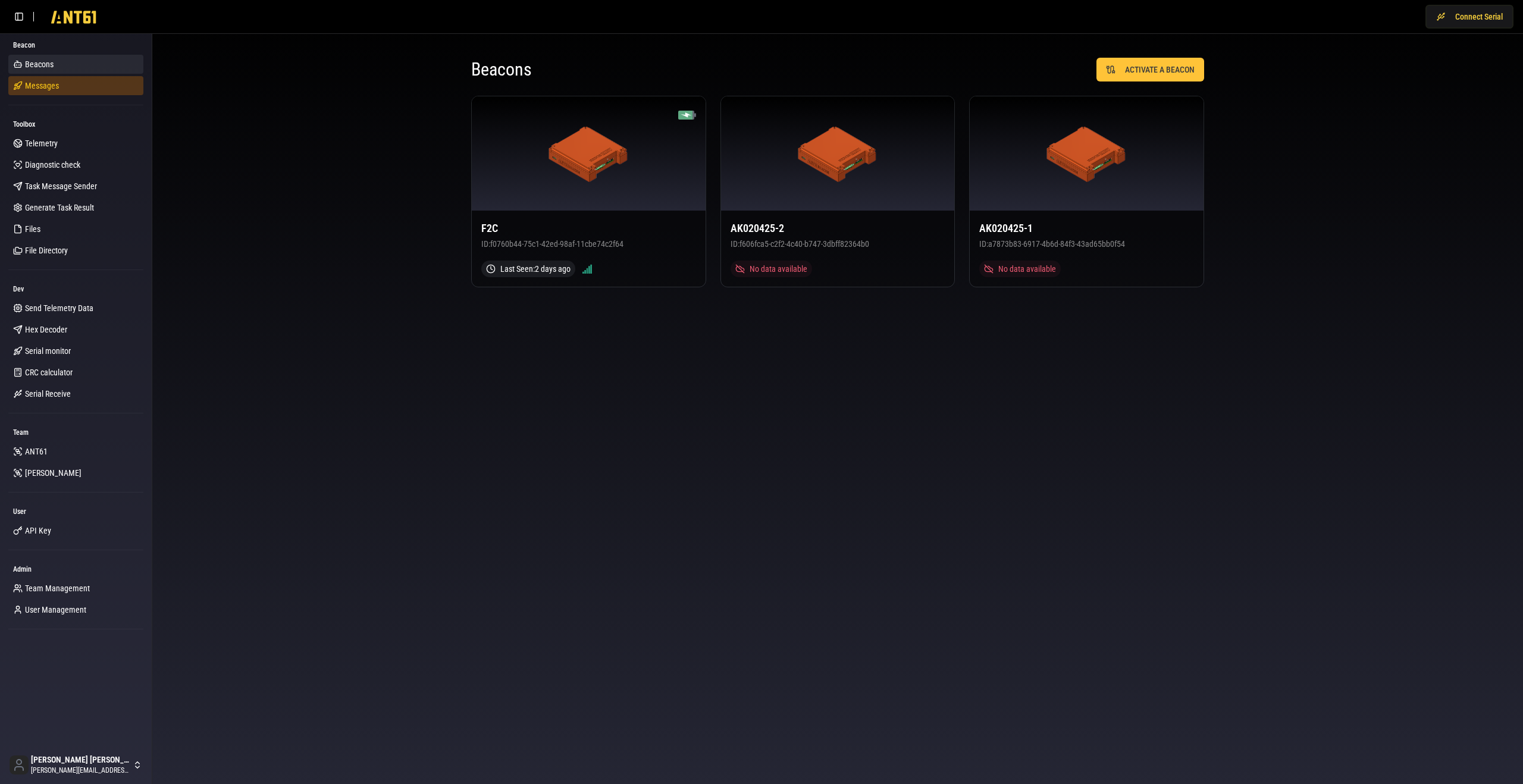
click at [60, 88] on link "Messages" at bounding box center [76, 85] width 135 height 19
